Goal: Transaction & Acquisition: Purchase product/service

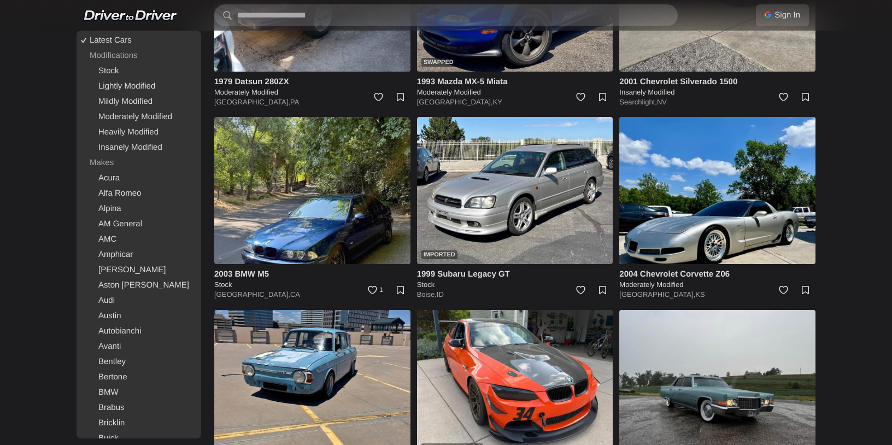
scroll to position [1393, 0]
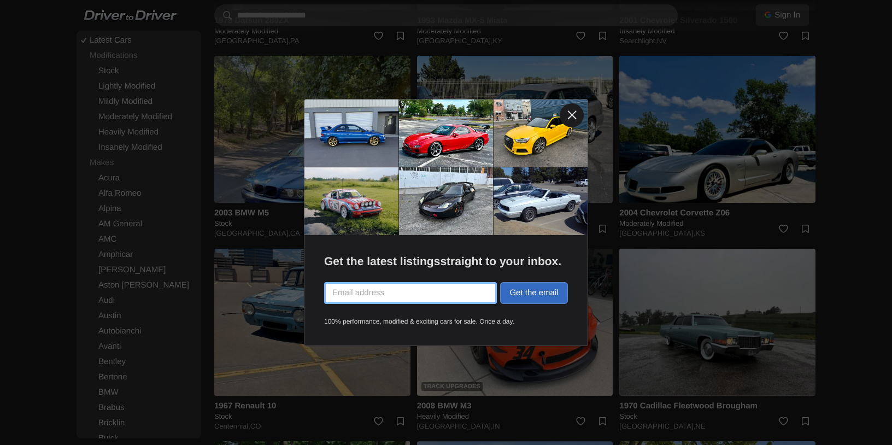
click at [572, 116] on link at bounding box center [572, 115] width 24 height 24
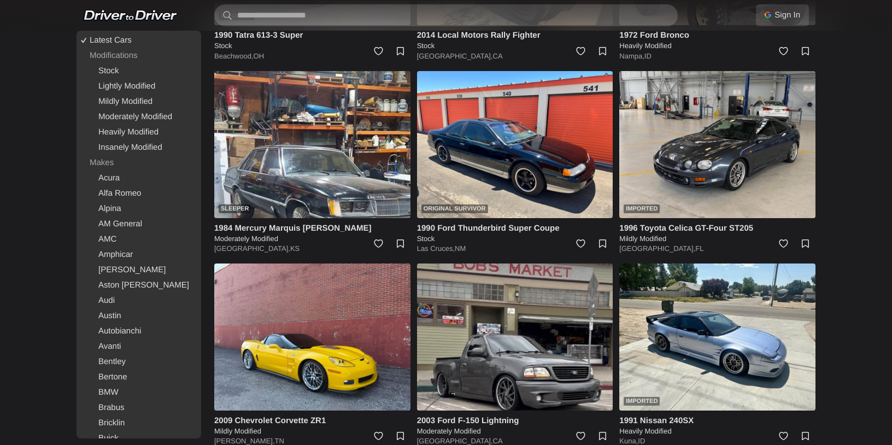
scroll to position [2149, 0]
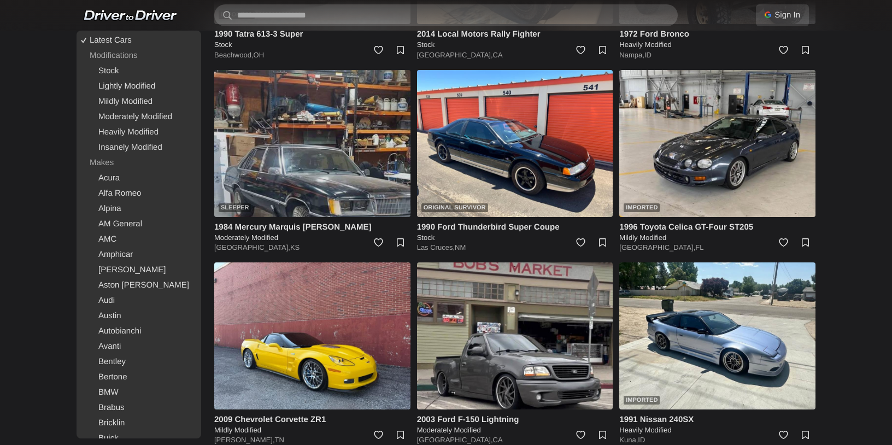
click at [329, 164] on img at bounding box center [312, 143] width 196 height 147
click at [238, 205] on div "Sleeper" at bounding box center [235, 207] width 32 height 9
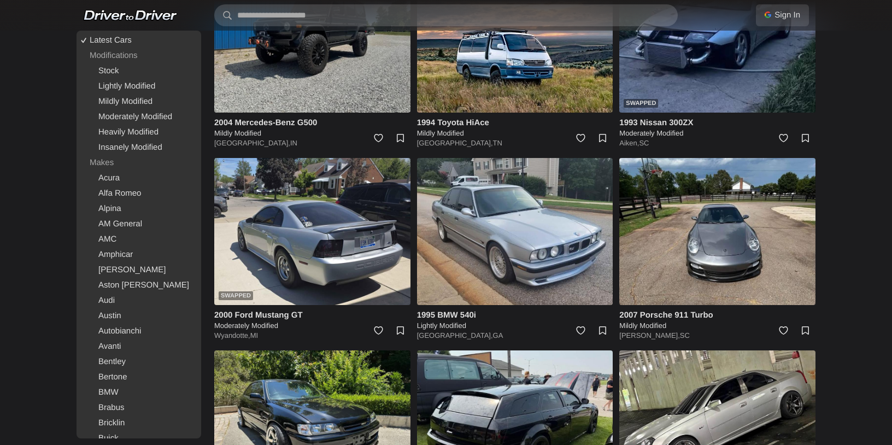
scroll to position [4950, 0]
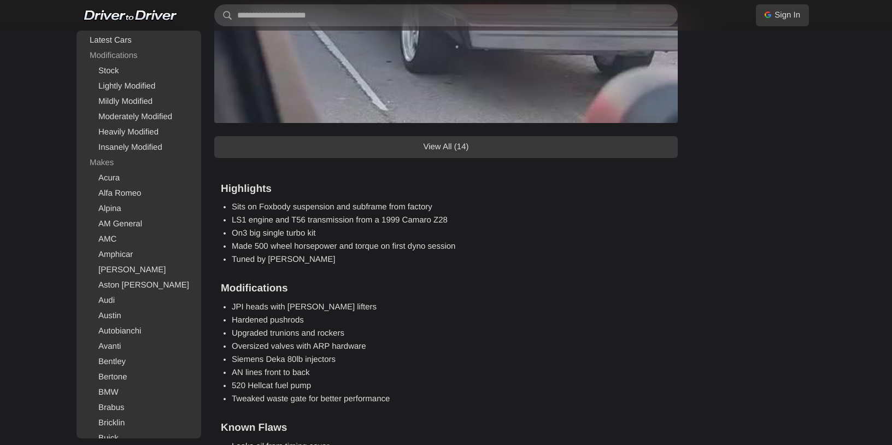
scroll to position [1149, 0]
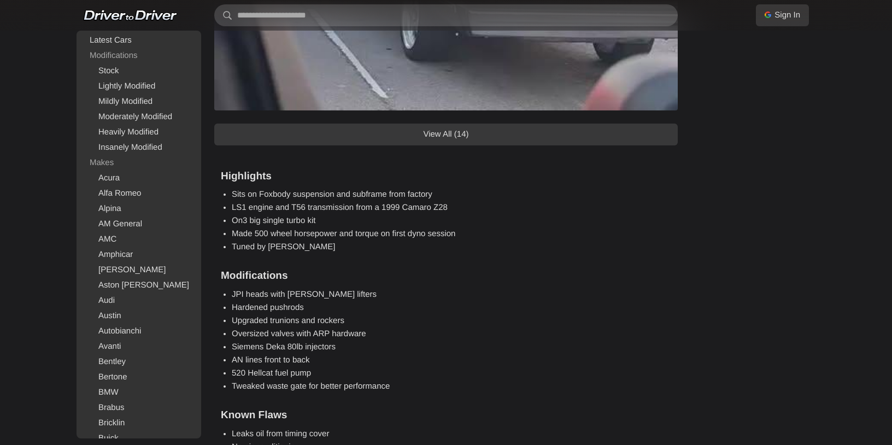
click at [596, 131] on link "View All (14)" at bounding box center [445, 134] width 463 height 22
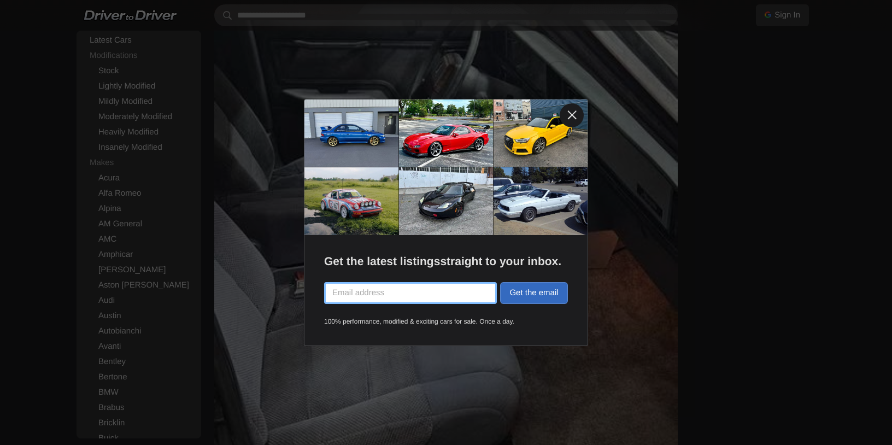
scroll to position [1469, 0]
click at [578, 113] on link at bounding box center [572, 115] width 24 height 24
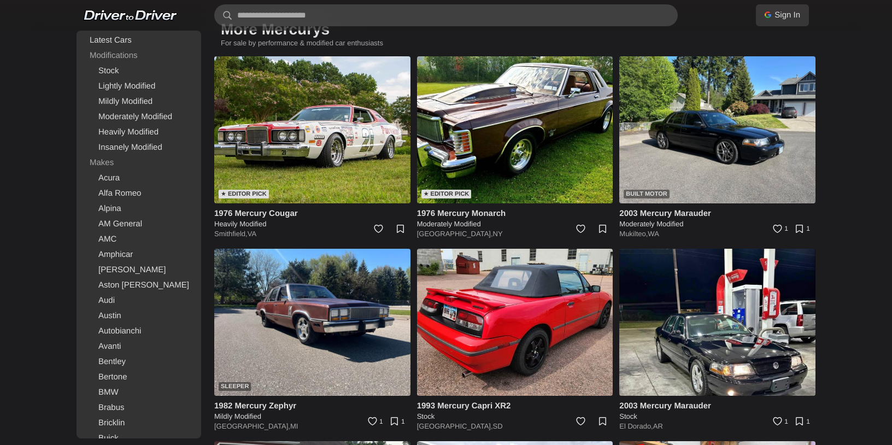
scroll to position [5293, 0]
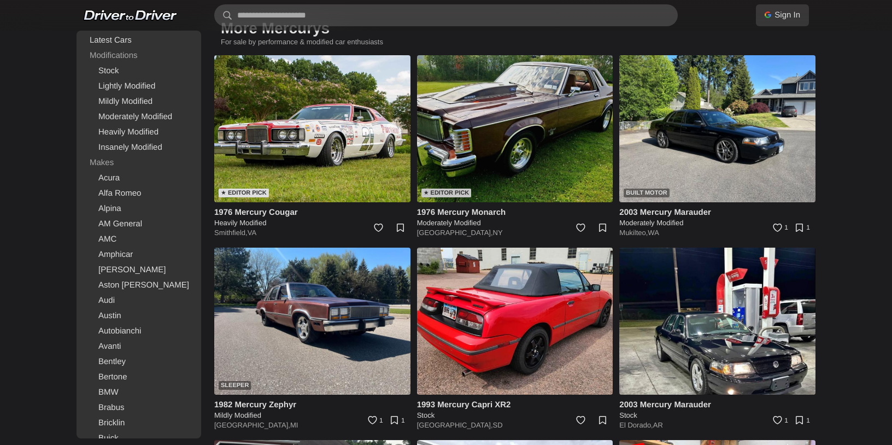
click at [542, 142] on img at bounding box center [515, 128] width 196 height 147
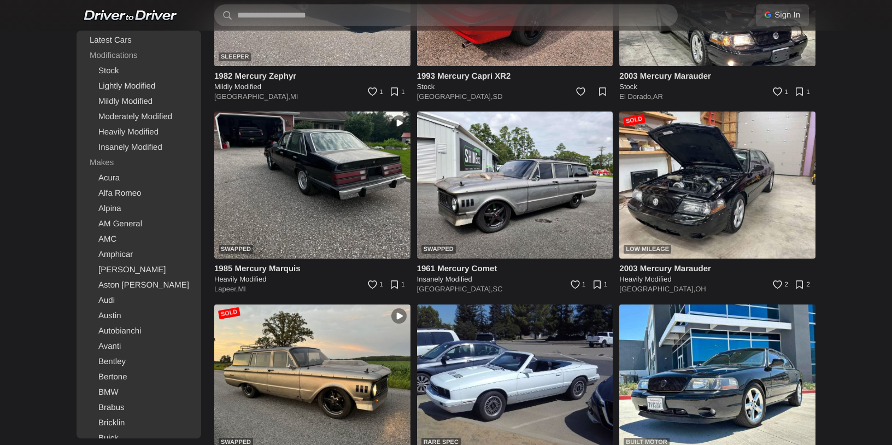
scroll to position [5621, 0]
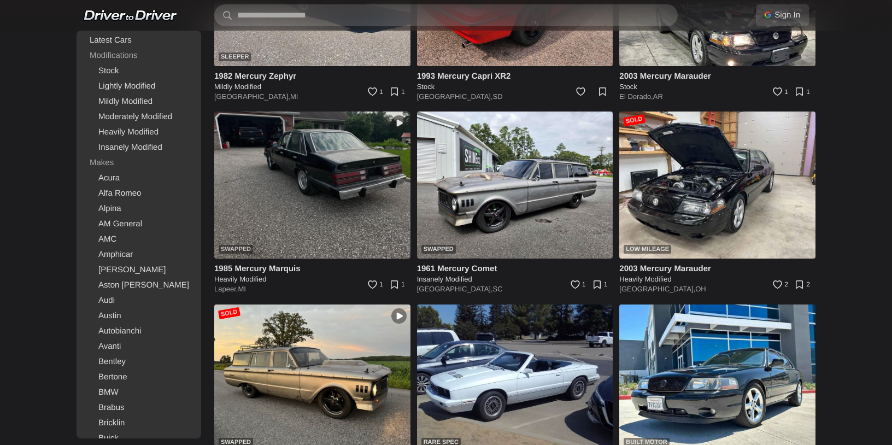
click at [328, 171] on img at bounding box center [312, 184] width 196 height 147
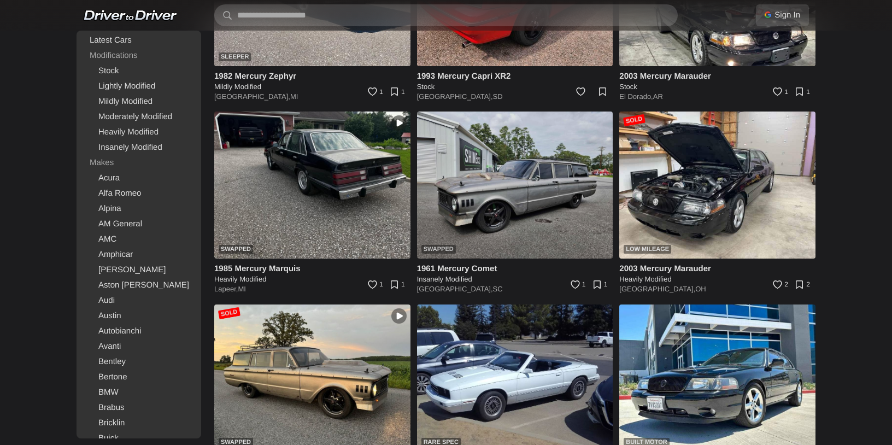
click at [560, 178] on img at bounding box center [515, 184] width 196 height 147
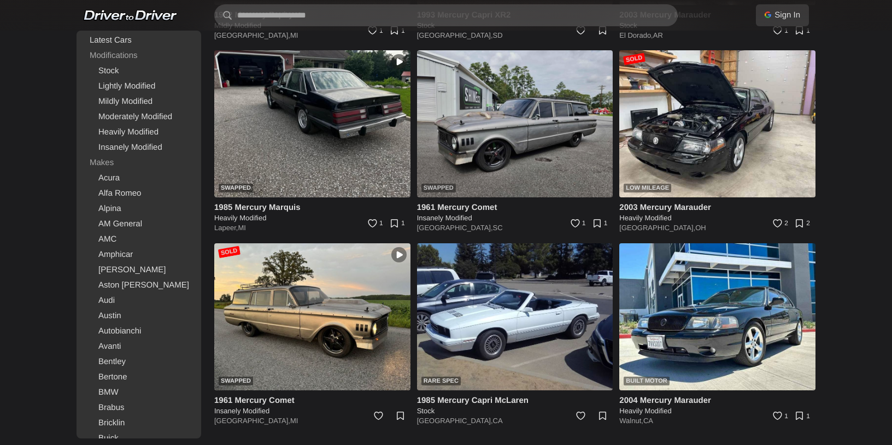
scroll to position [5682, 0]
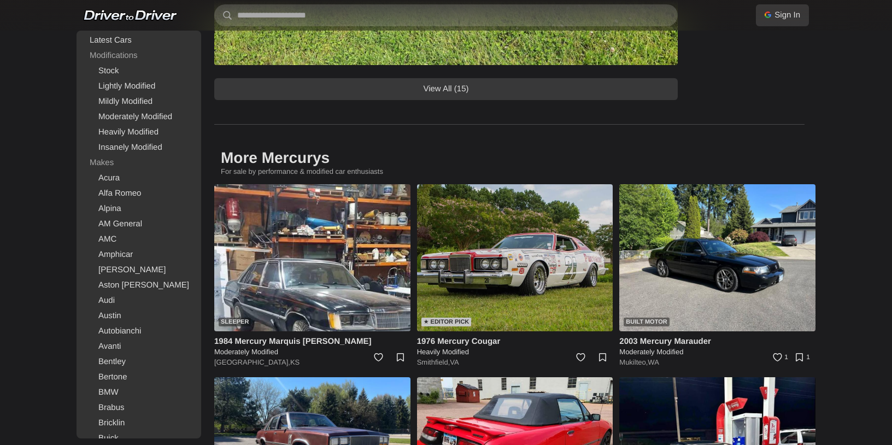
scroll to position [1012, 0]
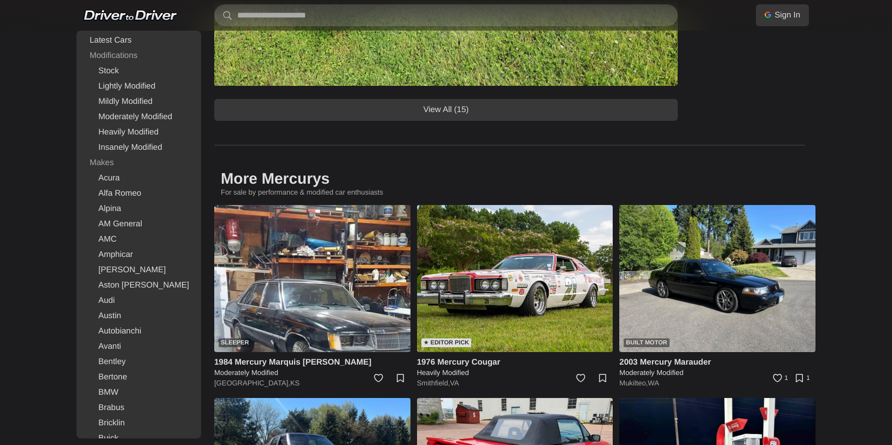
click at [481, 111] on link "View All (15)" at bounding box center [445, 110] width 463 height 22
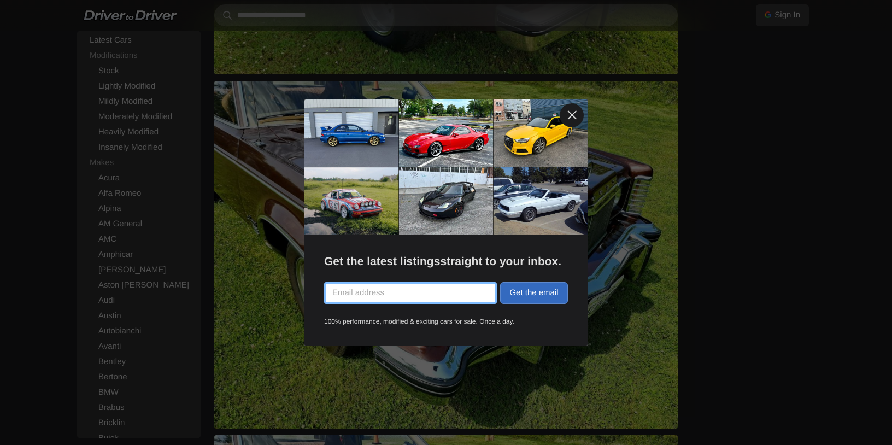
scroll to position [1555, 0]
click at [568, 113] on link at bounding box center [572, 115] width 24 height 24
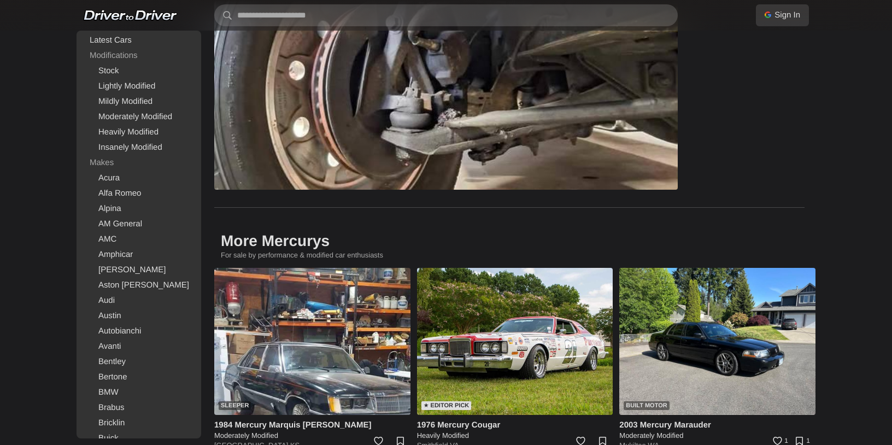
scroll to position [4903, 0]
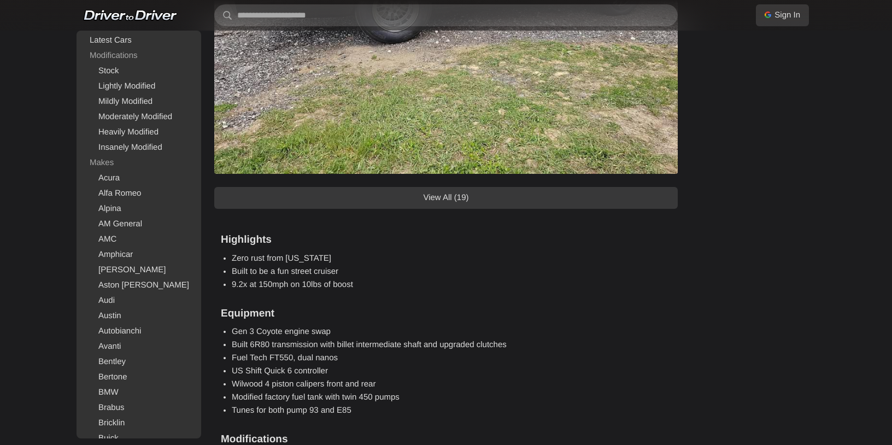
scroll to position [990, 0]
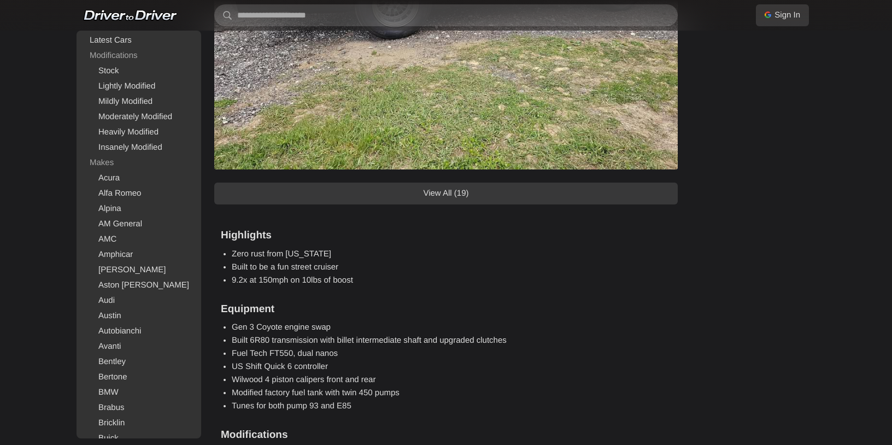
click at [501, 188] on link "View All (19)" at bounding box center [445, 194] width 463 height 22
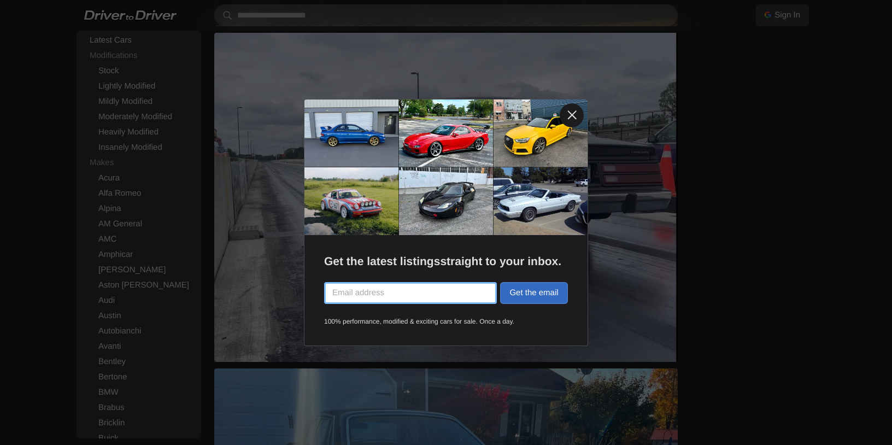
scroll to position [1497, 0]
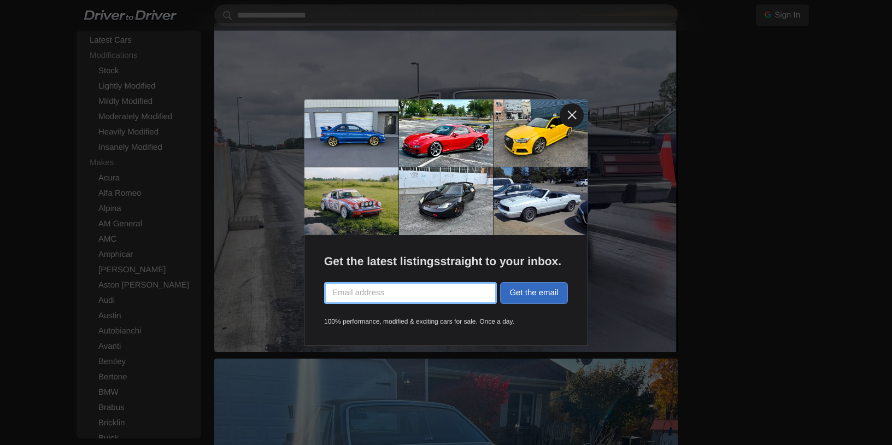
click at [569, 118] on link at bounding box center [572, 115] width 24 height 24
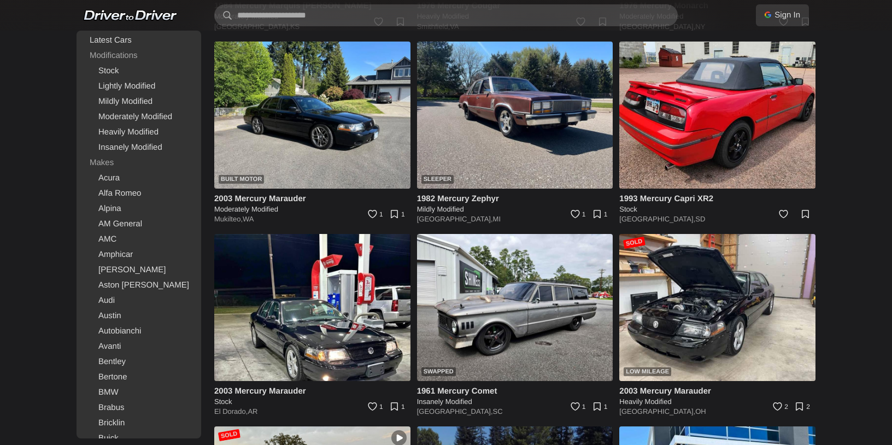
scroll to position [8678, 0]
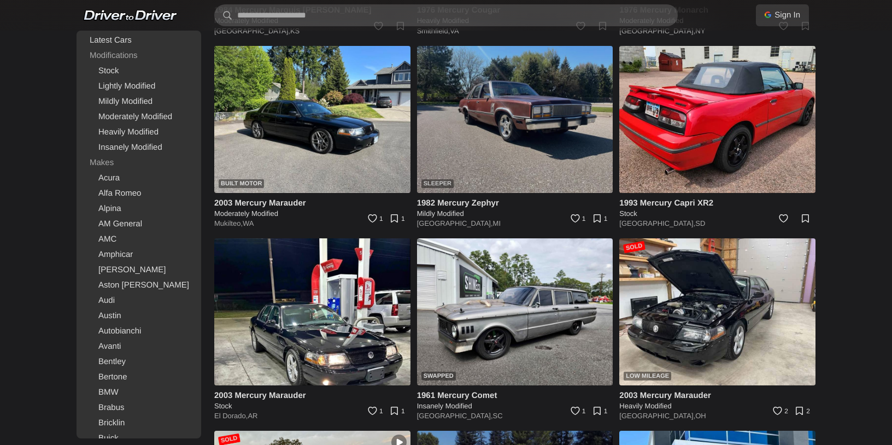
click at [551, 164] on img at bounding box center [515, 119] width 196 height 147
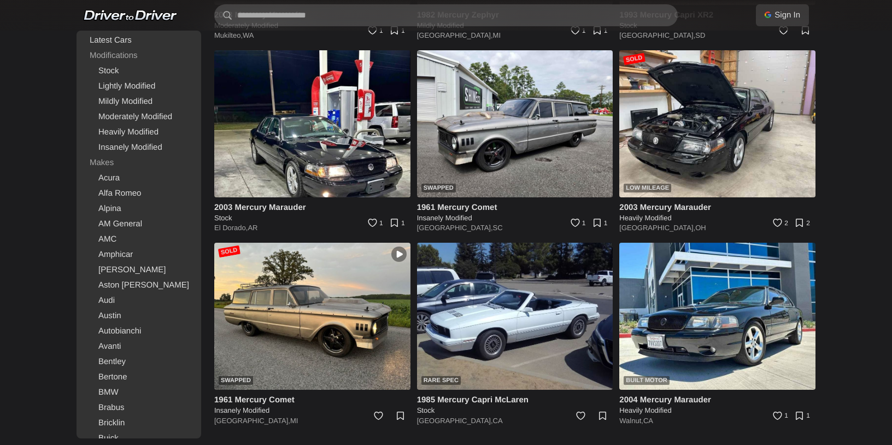
scroll to position [8866, 0]
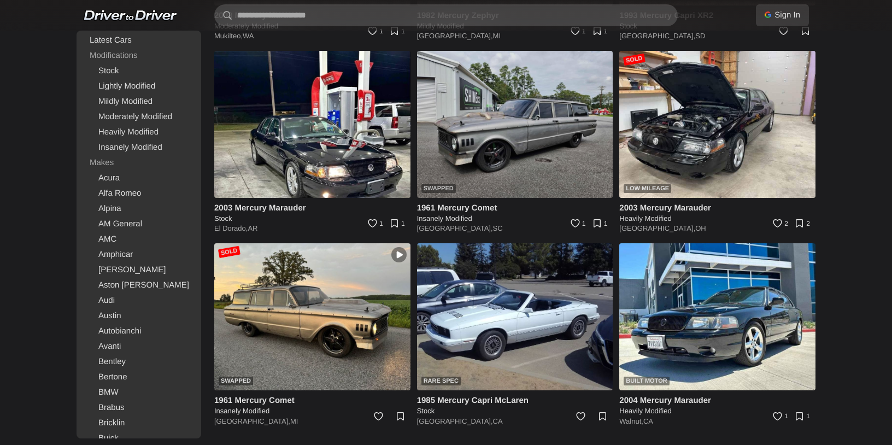
click at [547, 157] on img at bounding box center [515, 124] width 196 height 147
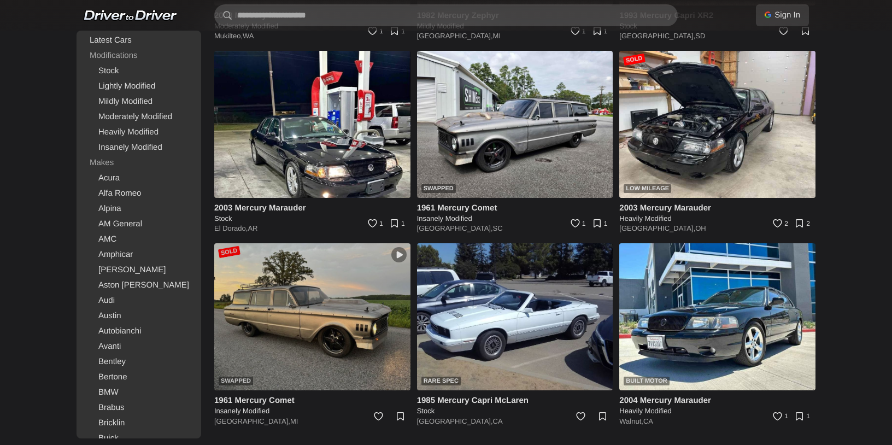
click at [320, 287] on img at bounding box center [312, 316] width 196 height 147
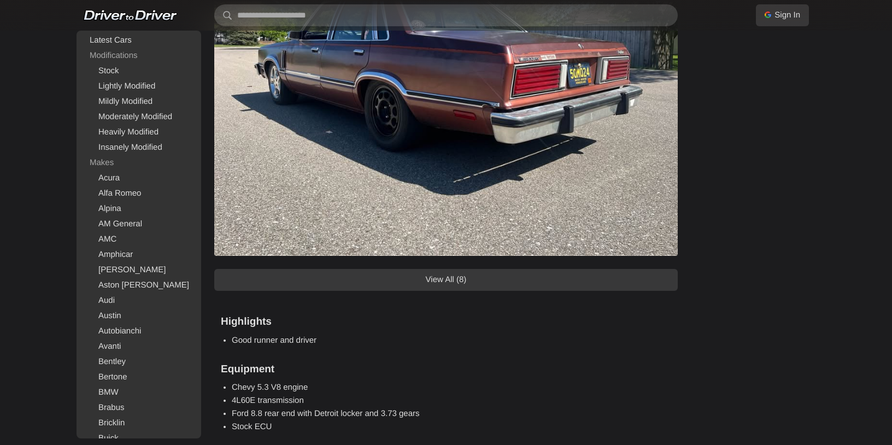
scroll to position [904, 0]
click at [473, 277] on link "View All (8)" at bounding box center [445, 279] width 463 height 22
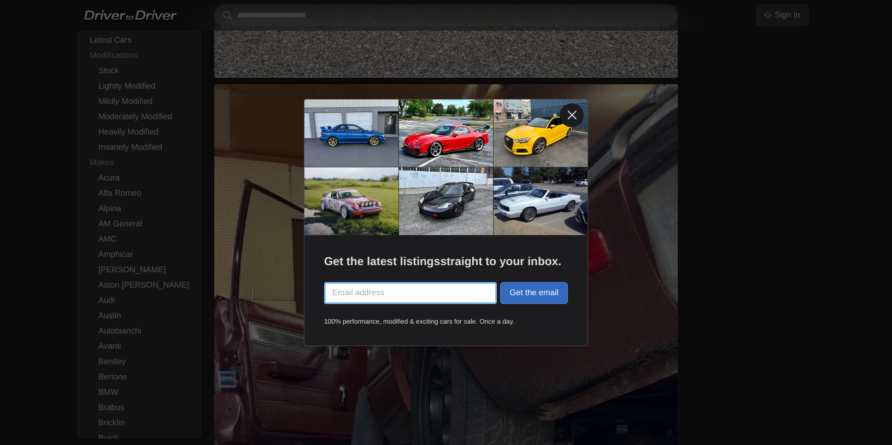
scroll to position [1553, 0]
click at [577, 115] on link at bounding box center [572, 115] width 24 height 24
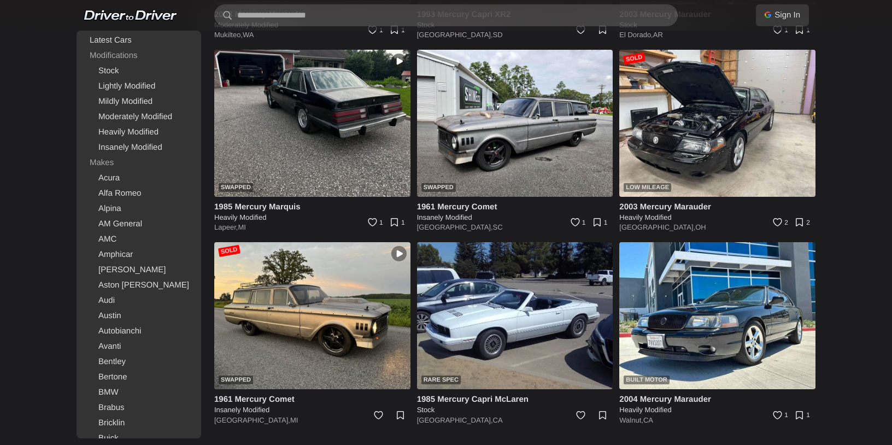
scroll to position [3757, 0]
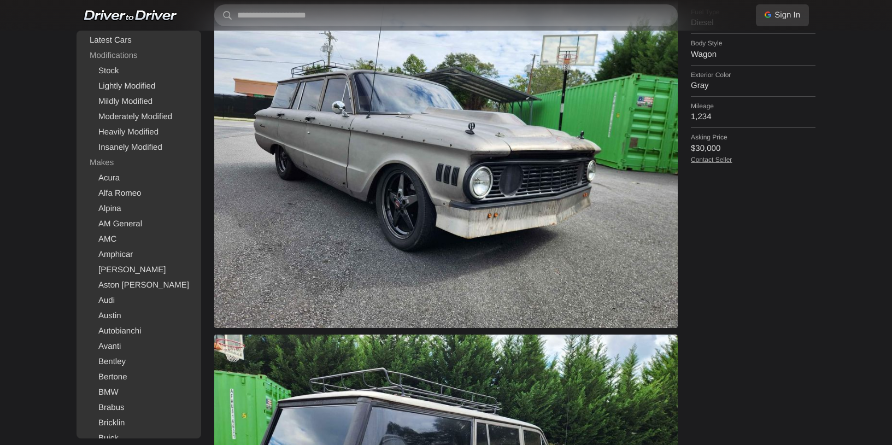
scroll to position [478, 0]
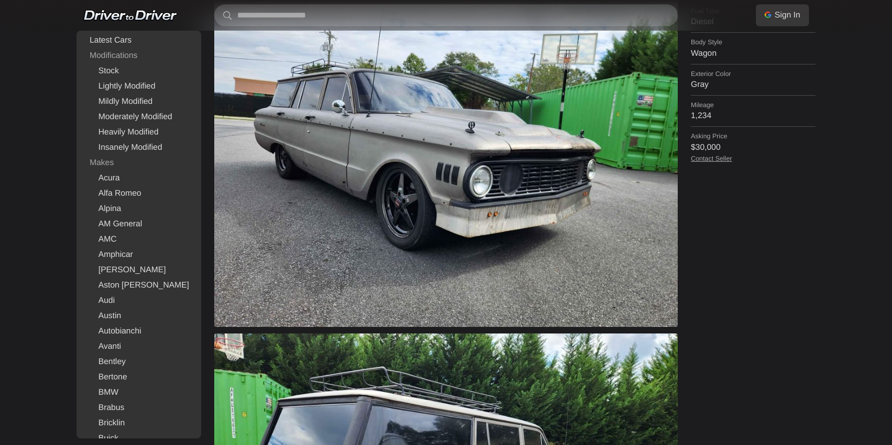
click at [711, 155] on link "Contact Seller" at bounding box center [711, 159] width 41 height 8
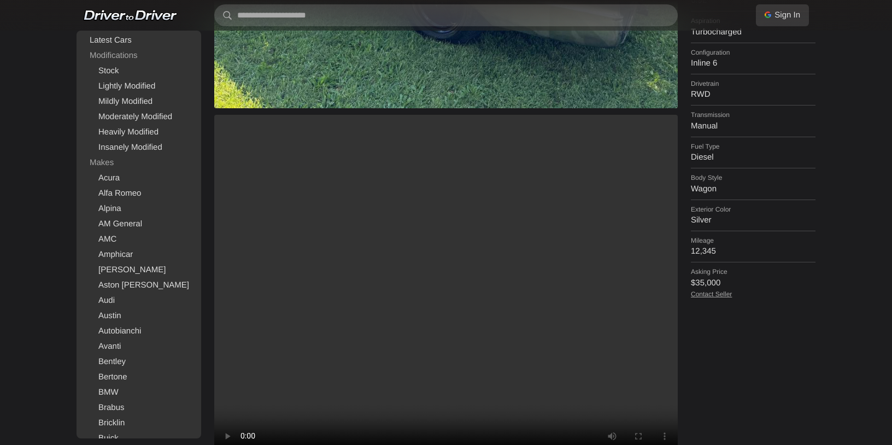
scroll to position [342, 0]
click at [709, 291] on link "Contact Seller" at bounding box center [711, 295] width 41 height 8
